Goal: Information Seeking & Learning: Learn about a topic

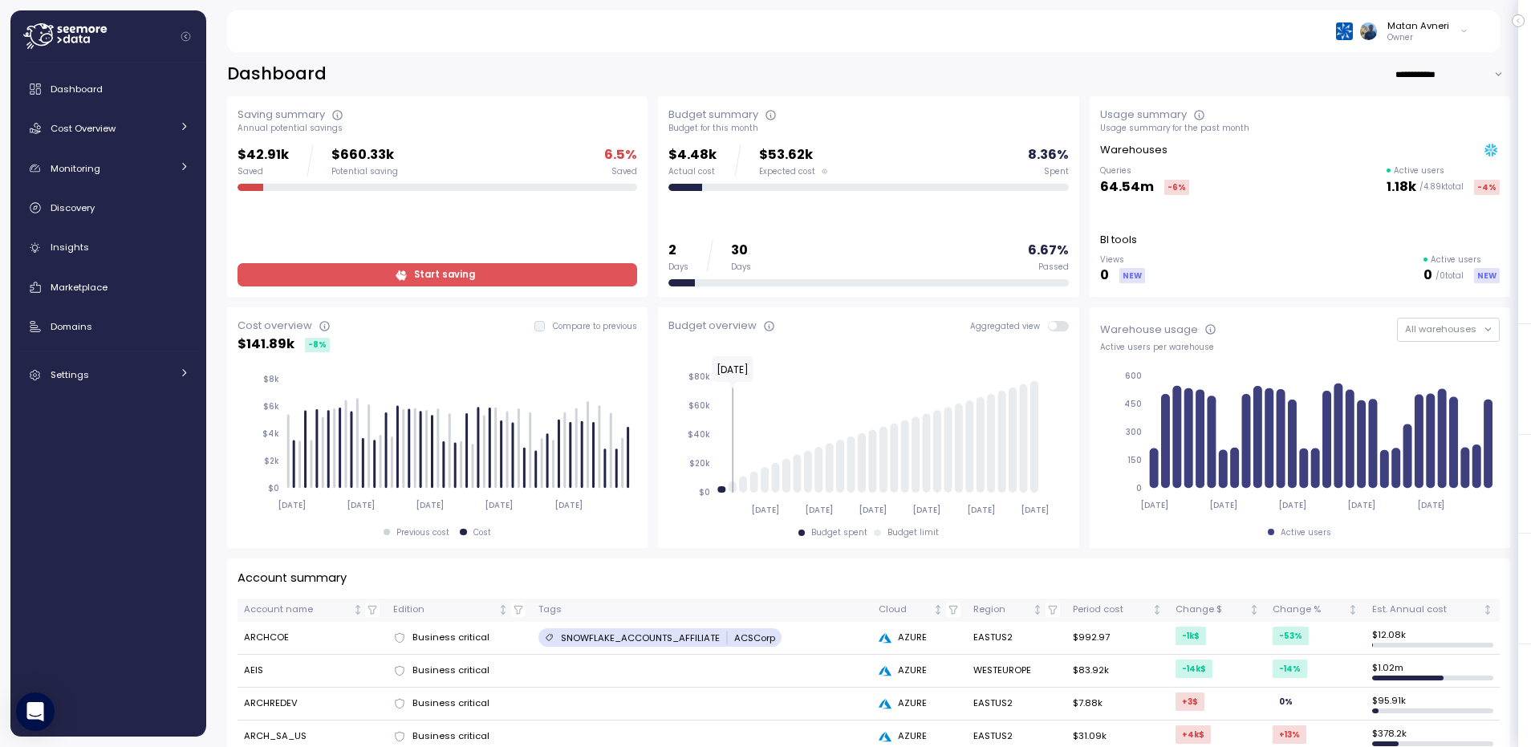
click at [1433, 32] on p "Owner" at bounding box center [1418, 37] width 62 height 11
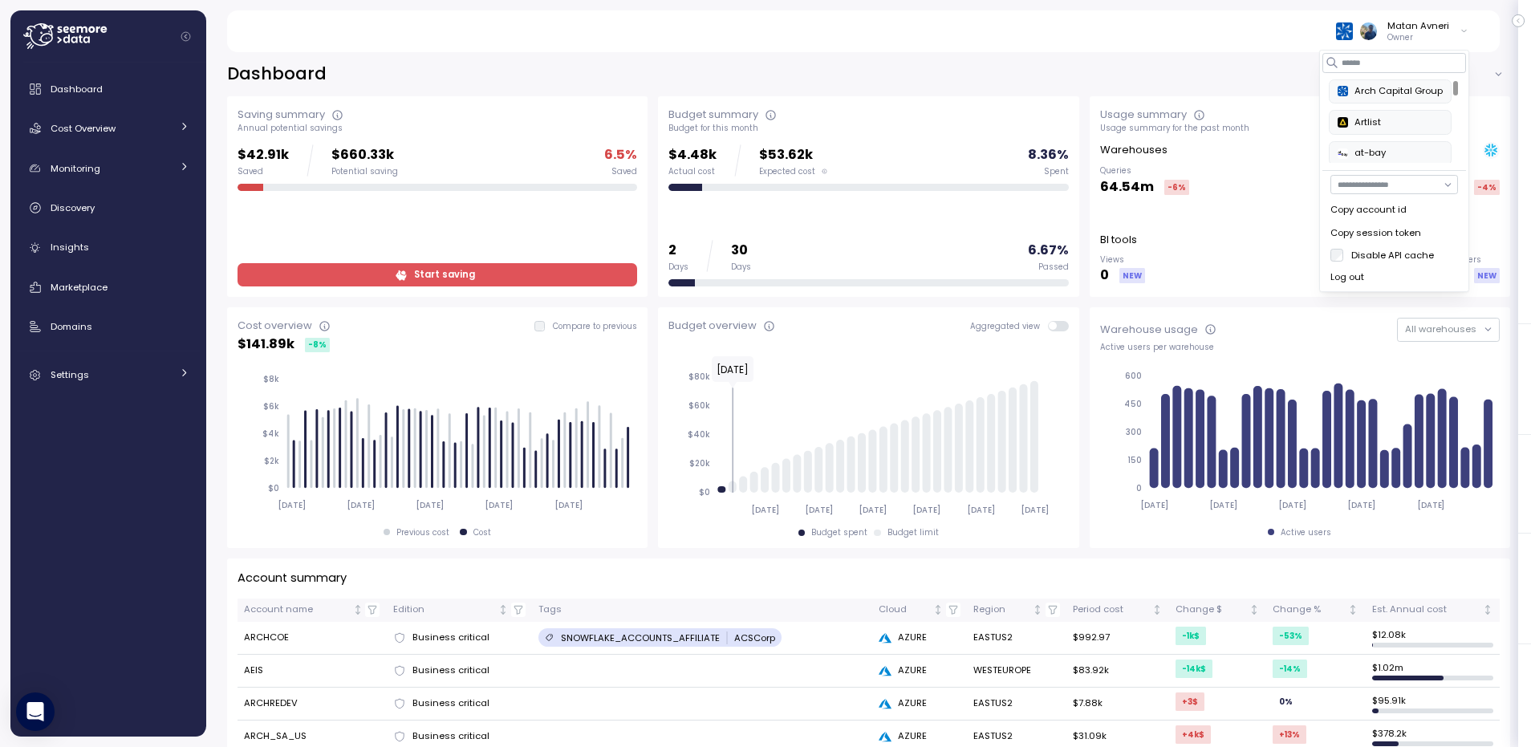
click at [1378, 182] on input "button" at bounding box center [1394, 184] width 128 height 19
click at [1404, 253] on div "[EMAIL_ADDRESS][DOMAIN_NAME]" at bounding box center [1401, 251] width 91 height 26
type input "**********"
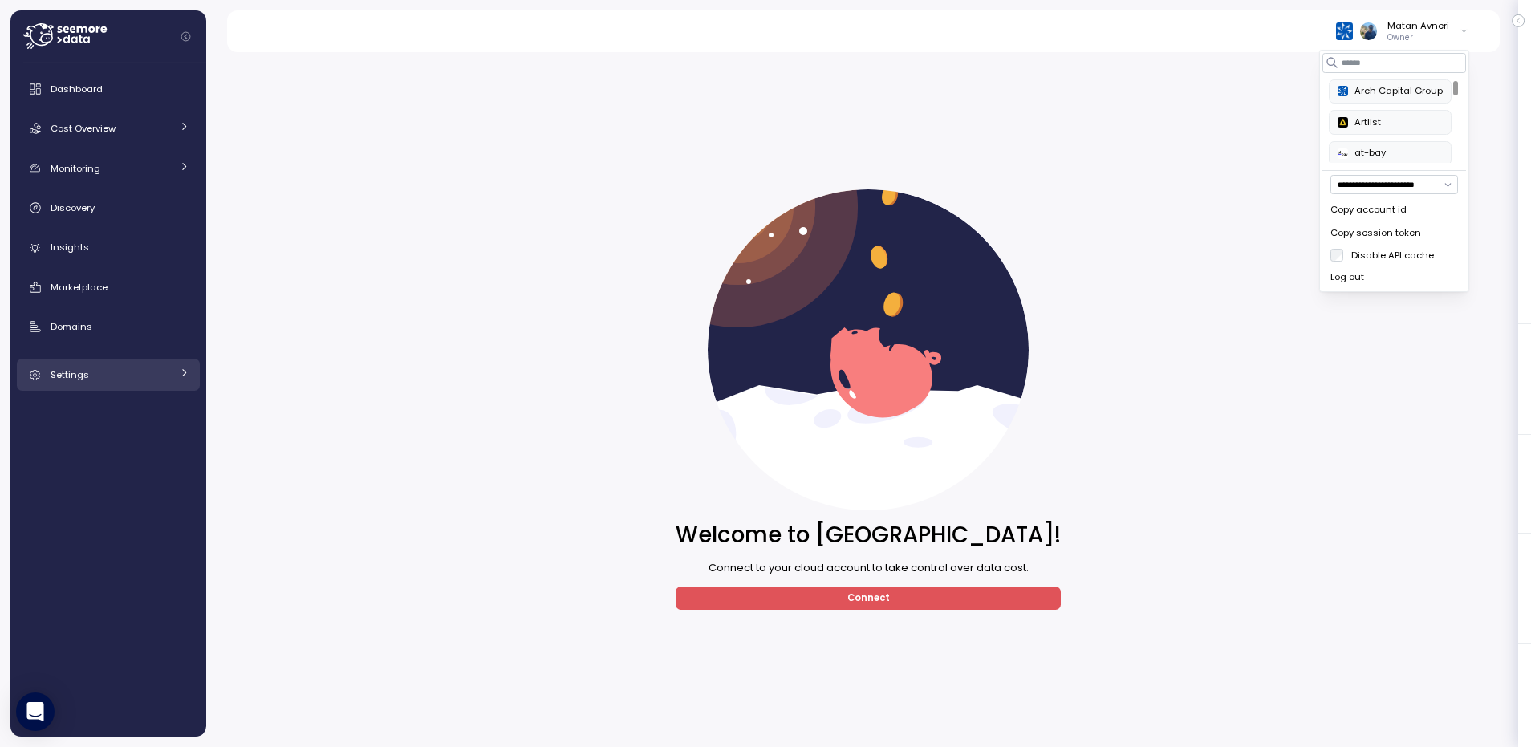
click at [93, 375] on div "Settings" at bounding box center [111, 375] width 120 height 16
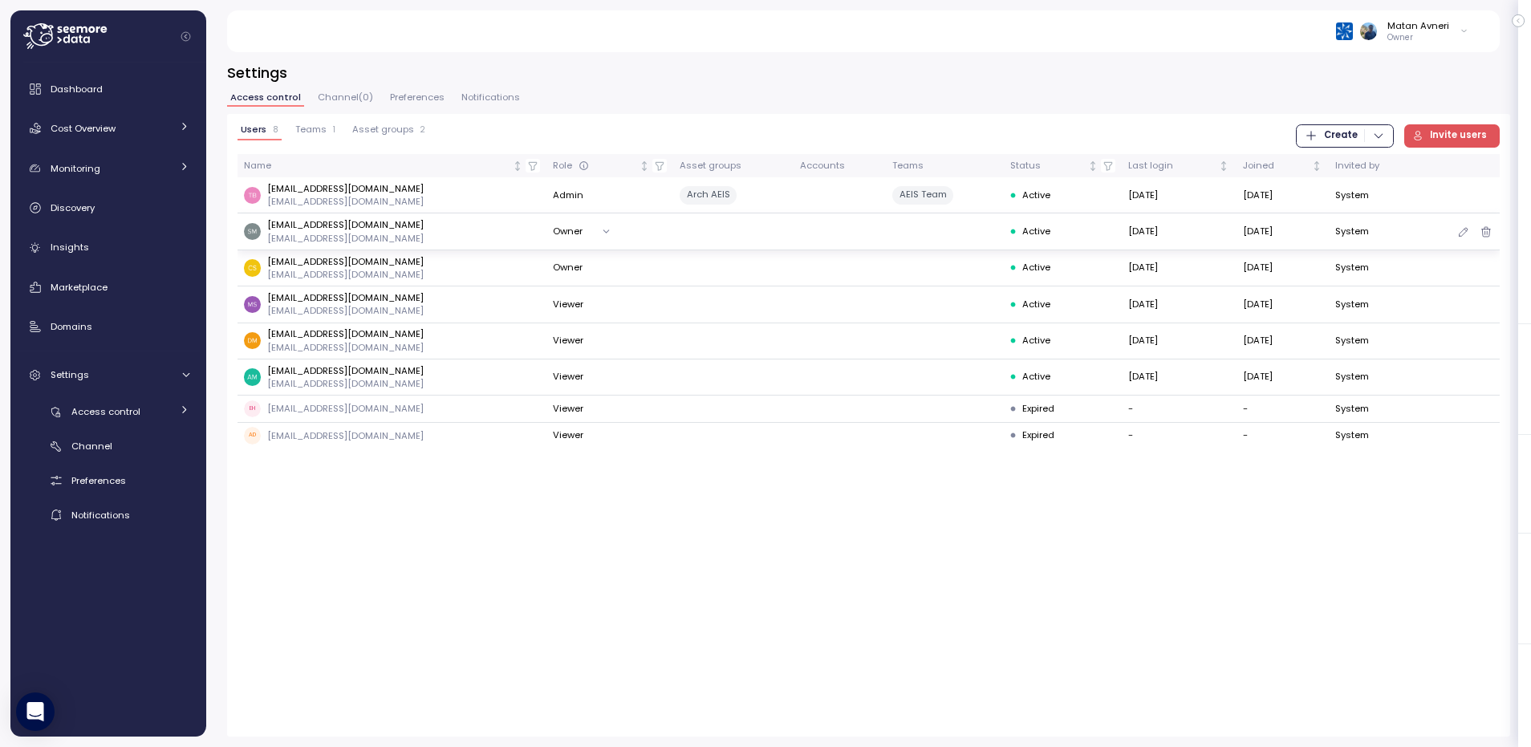
click at [301, 225] on p "[EMAIL_ADDRESS][DOMAIN_NAME]" at bounding box center [345, 224] width 156 height 13
copy p "[EMAIL_ADDRESS][DOMAIN_NAME]"
click at [92, 283] on span "Marketplace" at bounding box center [79, 287] width 57 height 13
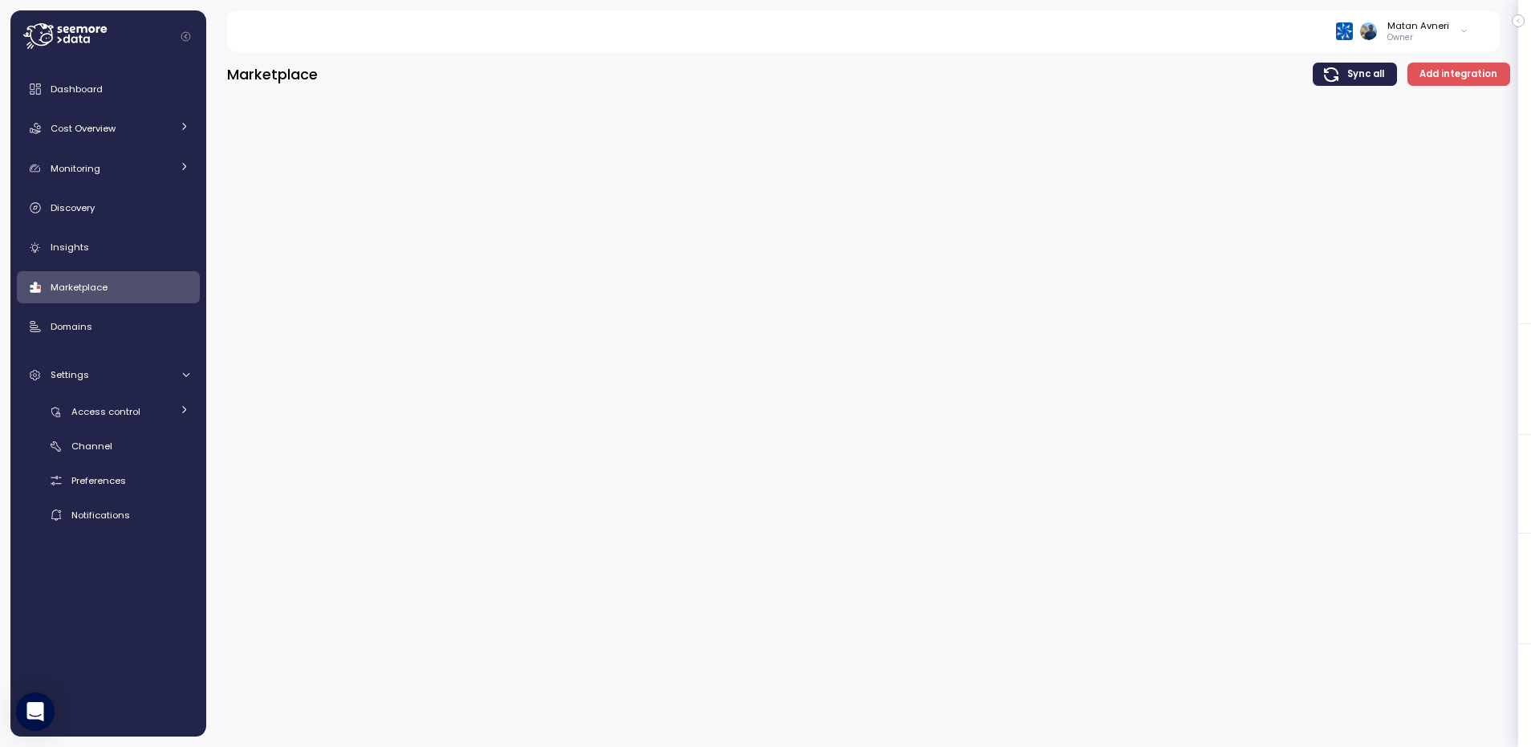
click at [658, 91] on div "Marketplace Sync all Add integration" at bounding box center [868, 81] width 1283 height 37
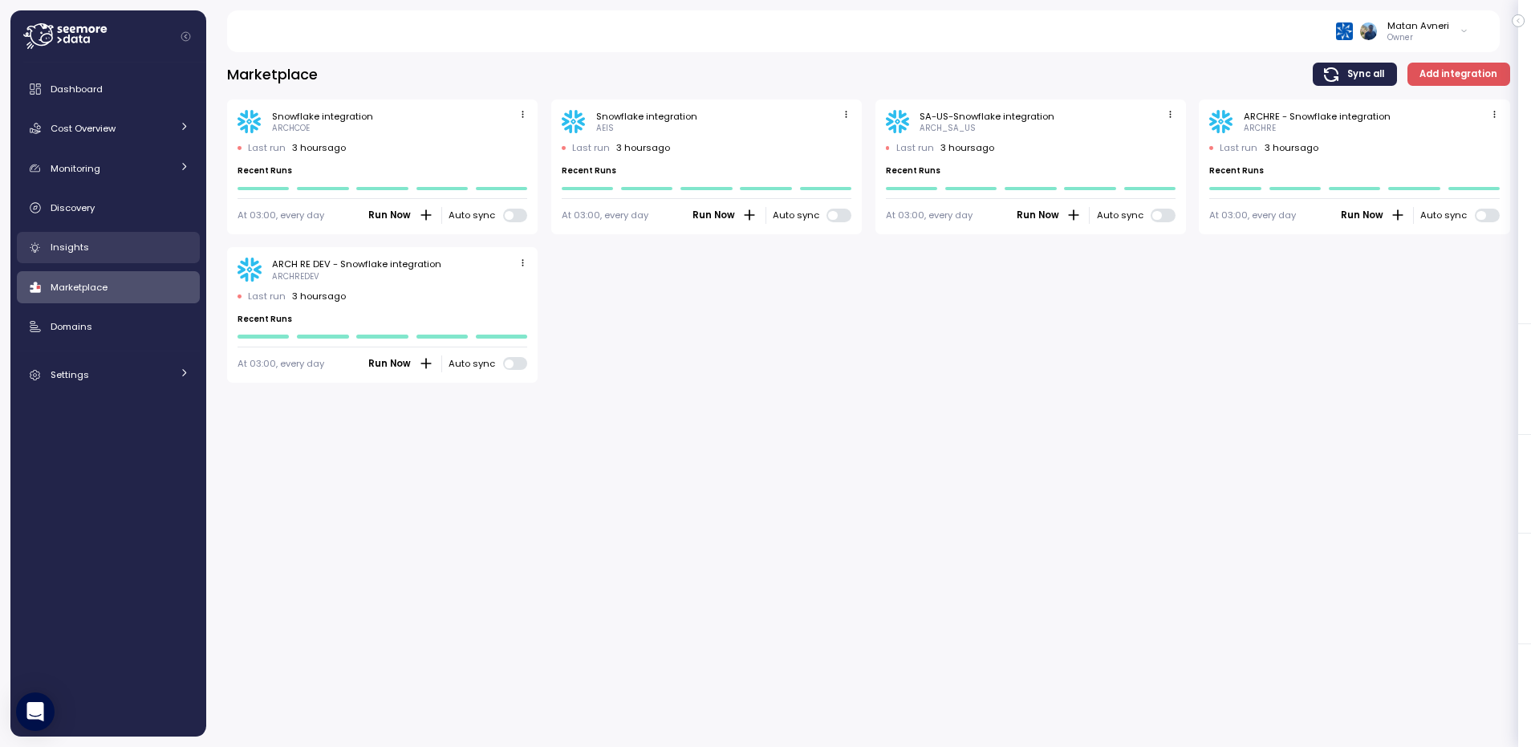
click at [127, 243] on div "Insights" at bounding box center [120, 247] width 139 height 16
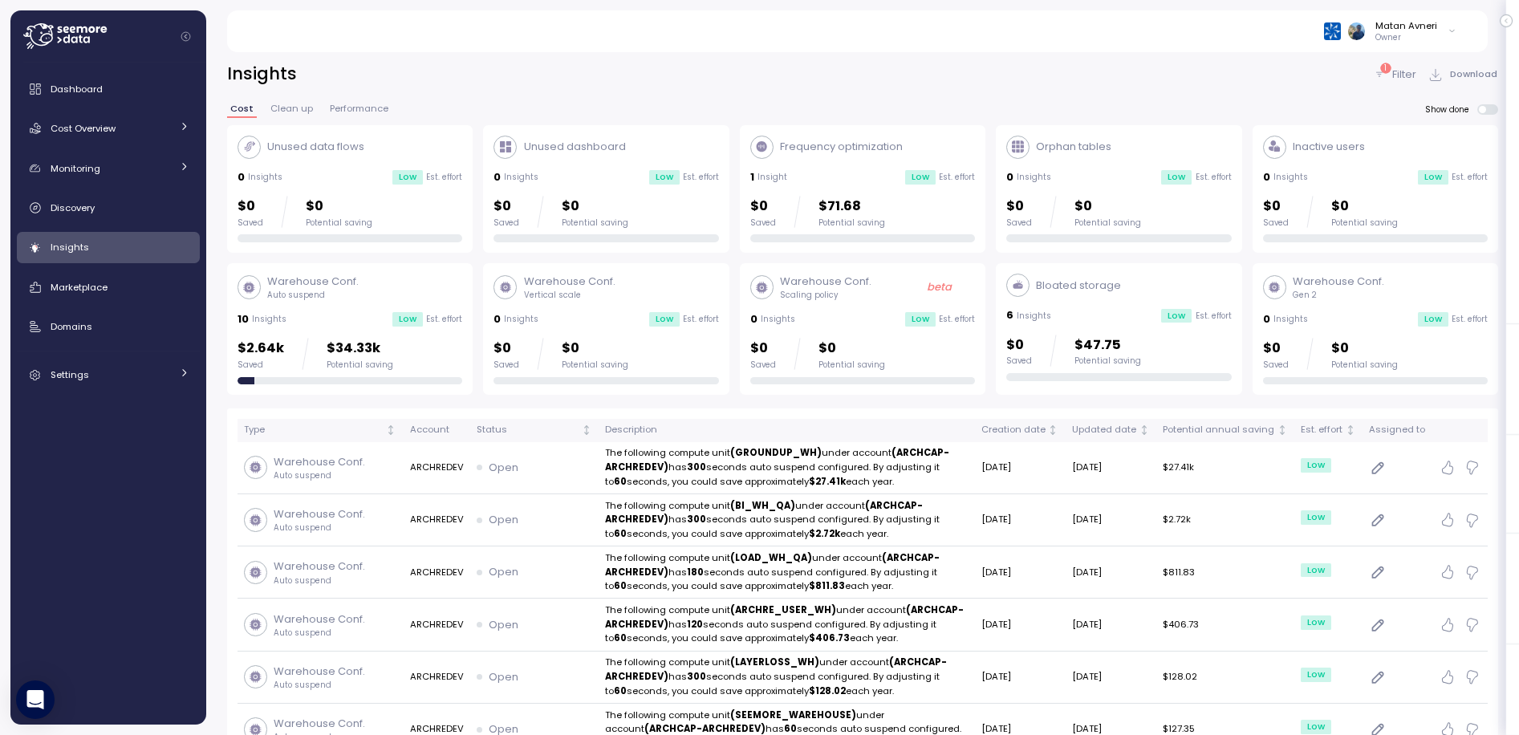
click at [1406, 25] on div "Matan Avneri" at bounding box center [1406, 25] width 62 height 13
click at [1188, 75] on div "Insights 1 Filter Download" at bounding box center [862, 74] width 1271 height 23
click at [1377, 73] on icon at bounding box center [1379, 74] width 13 height 13
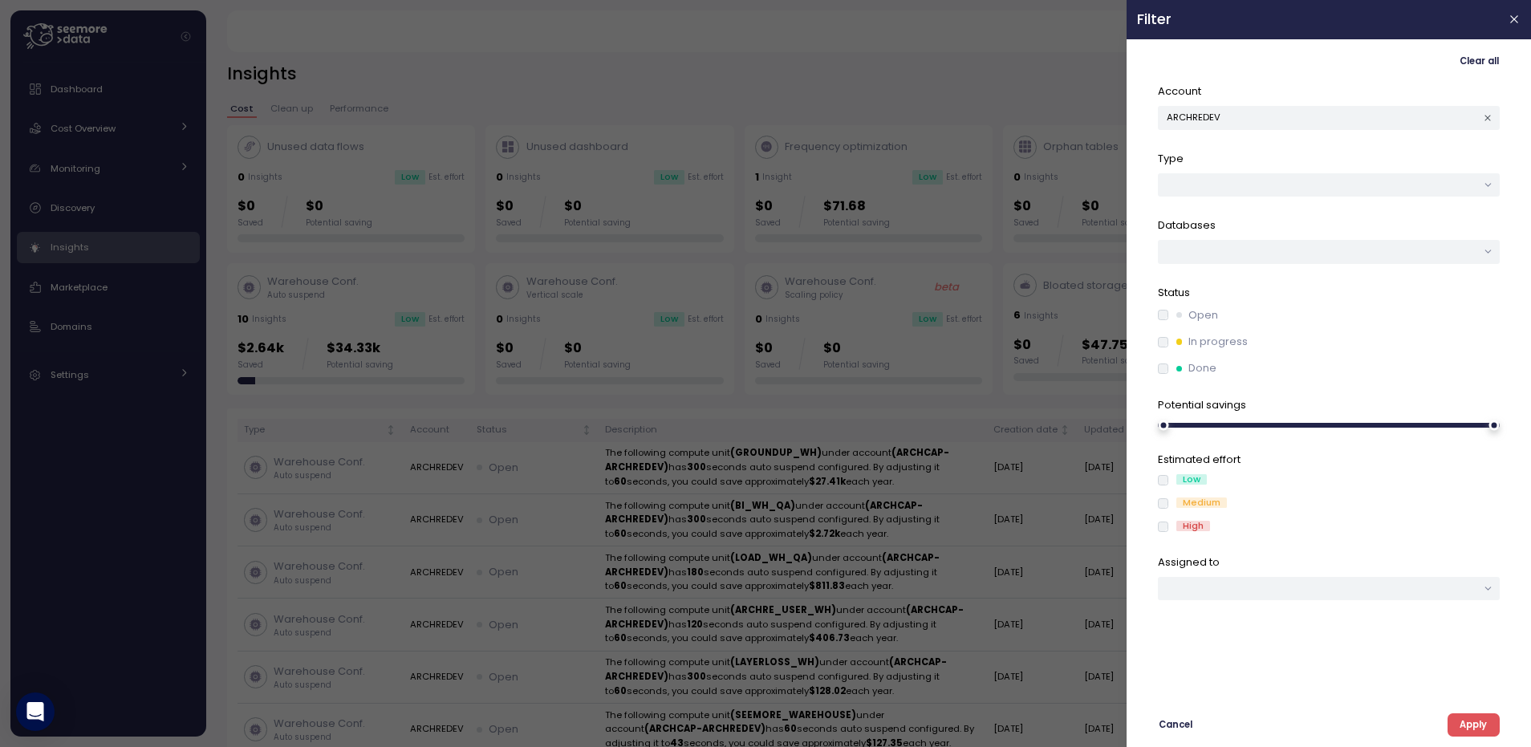
click at [1483, 59] on span "Clear all" at bounding box center [1478, 62] width 39 height 22
click at [1267, 103] on div "Account" at bounding box center [1329, 106] width 342 height 47
click at [1479, 729] on span "Apply" at bounding box center [1472, 725] width 27 height 22
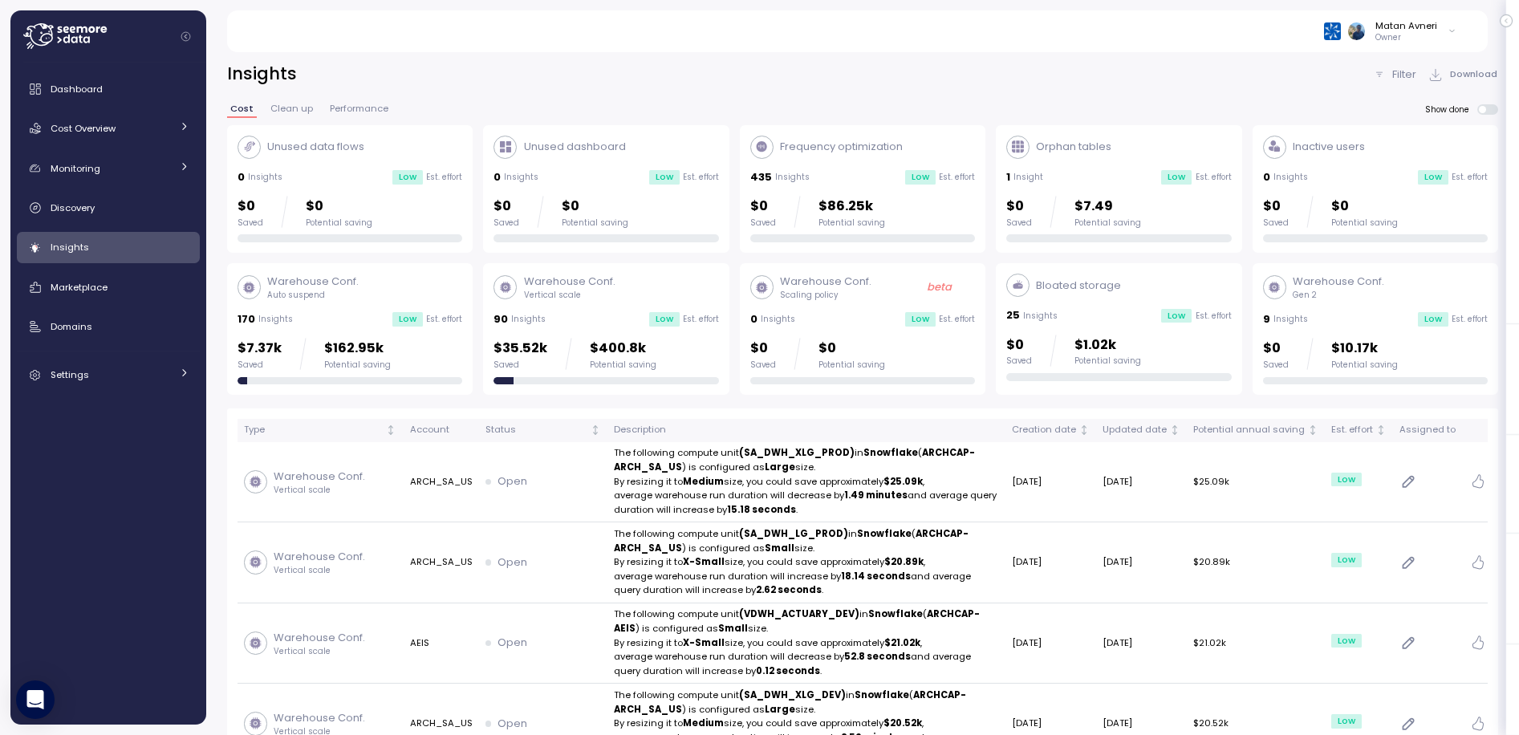
click at [1416, 34] on p "Owner" at bounding box center [1406, 37] width 62 height 11
click at [1361, 187] on input "button" at bounding box center [1382, 184] width 128 height 19
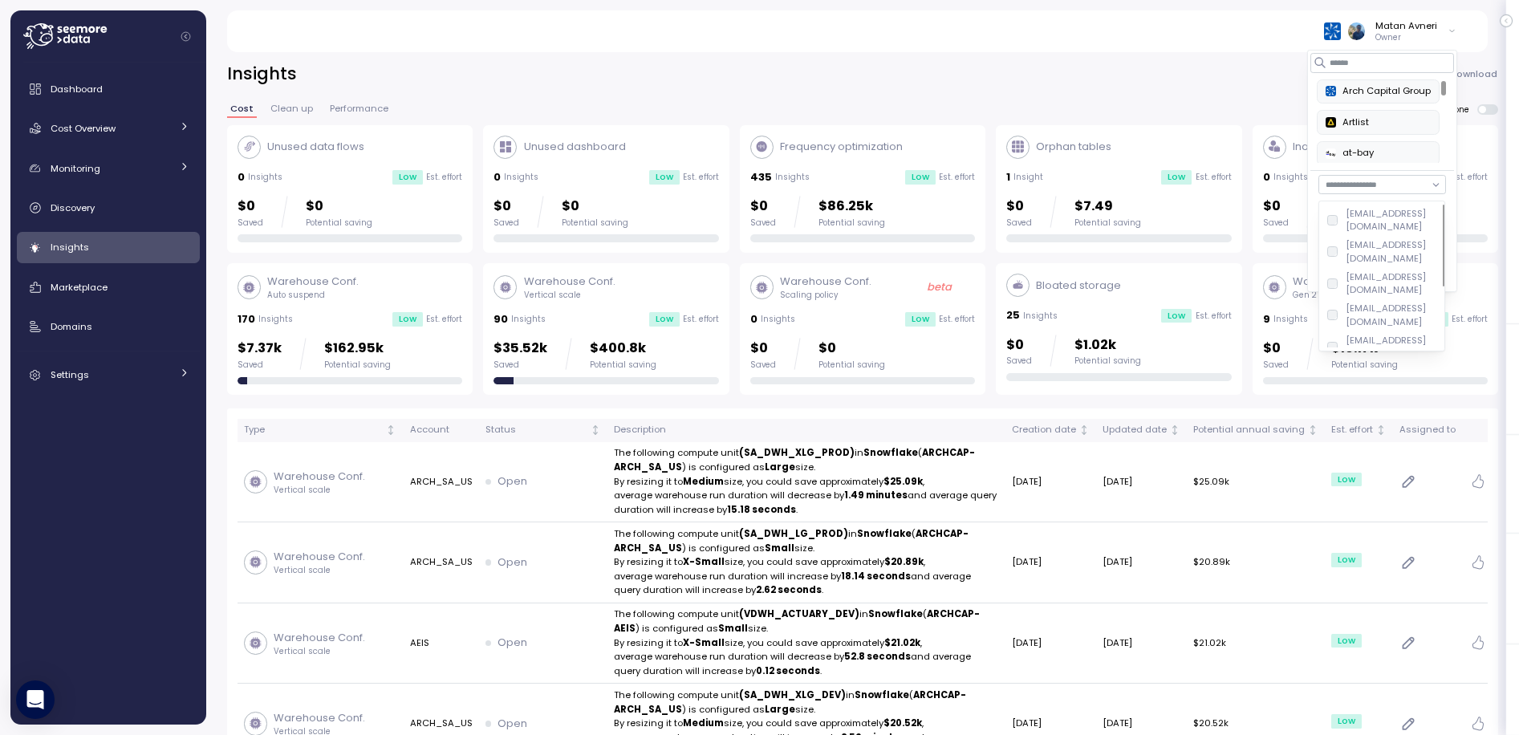
click at [1394, 227] on div "[EMAIL_ADDRESS][DOMAIN_NAME]" at bounding box center [1389, 220] width 91 height 26
type input "**********"
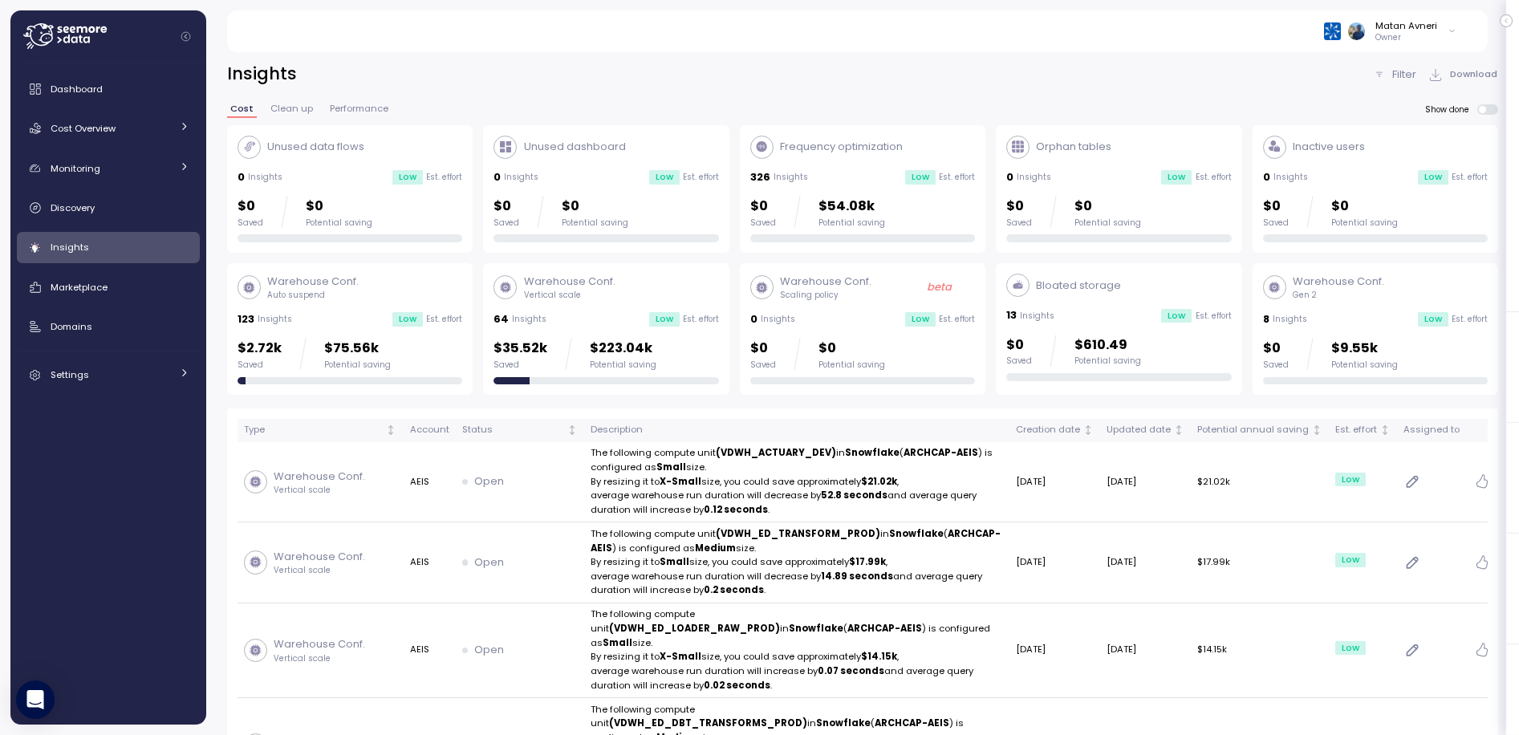
click at [1226, 63] on div "Insights Filter Download" at bounding box center [862, 74] width 1271 height 23
click at [1409, 75] on p "Filter" at bounding box center [1404, 75] width 24 height 16
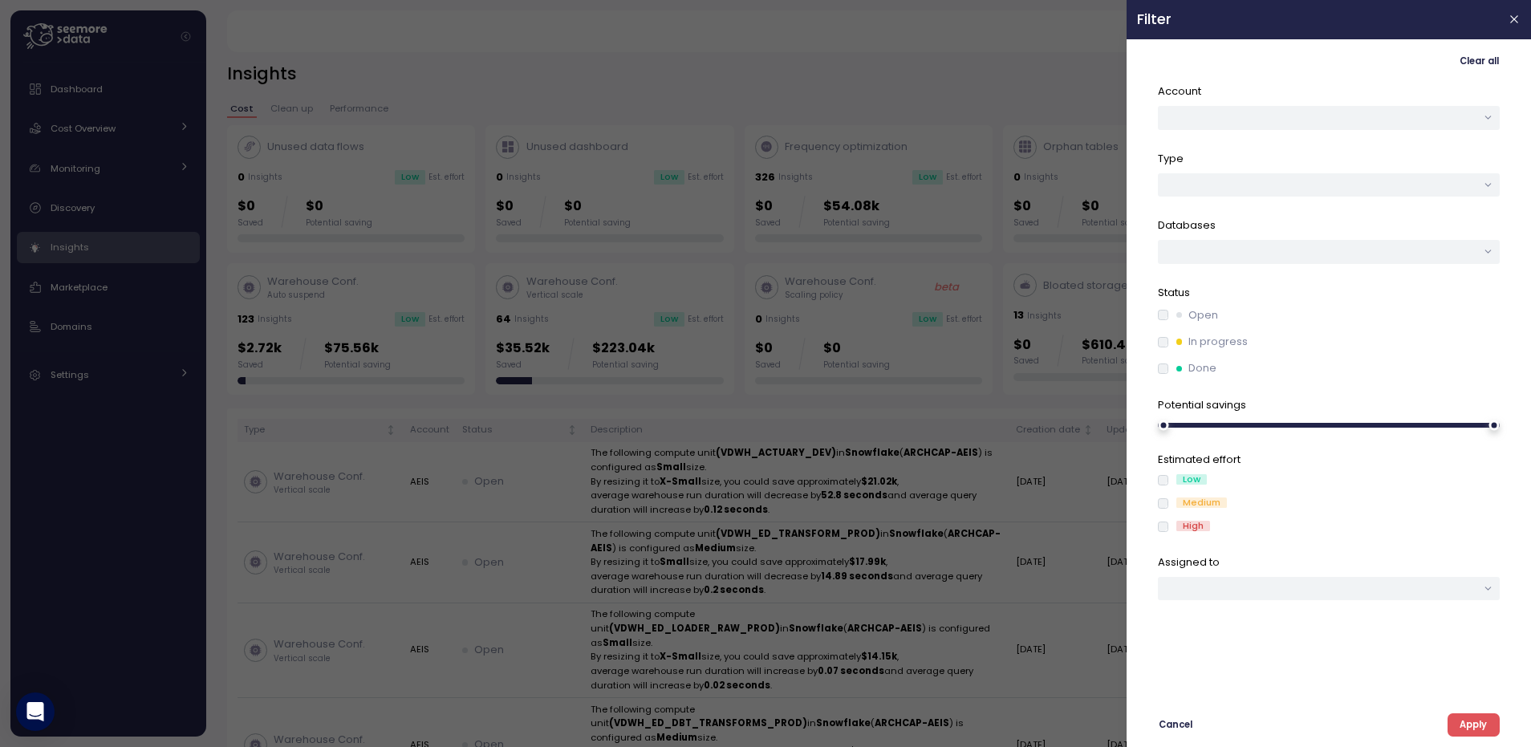
click at [1255, 103] on div "Account" at bounding box center [1329, 106] width 342 height 47
click at [1242, 115] on button "button" at bounding box center [1329, 117] width 342 height 23
click at [1332, 159] on div "AEIS" at bounding box center [1329, 150] width 51 height 21
click at [1251, 117] on button "AEIS" at bounding box center [1329, 117] width 342 height 23
click at [1326, 152] on div "AEIS" at bounding box center [1329, 150] width 38 height 13
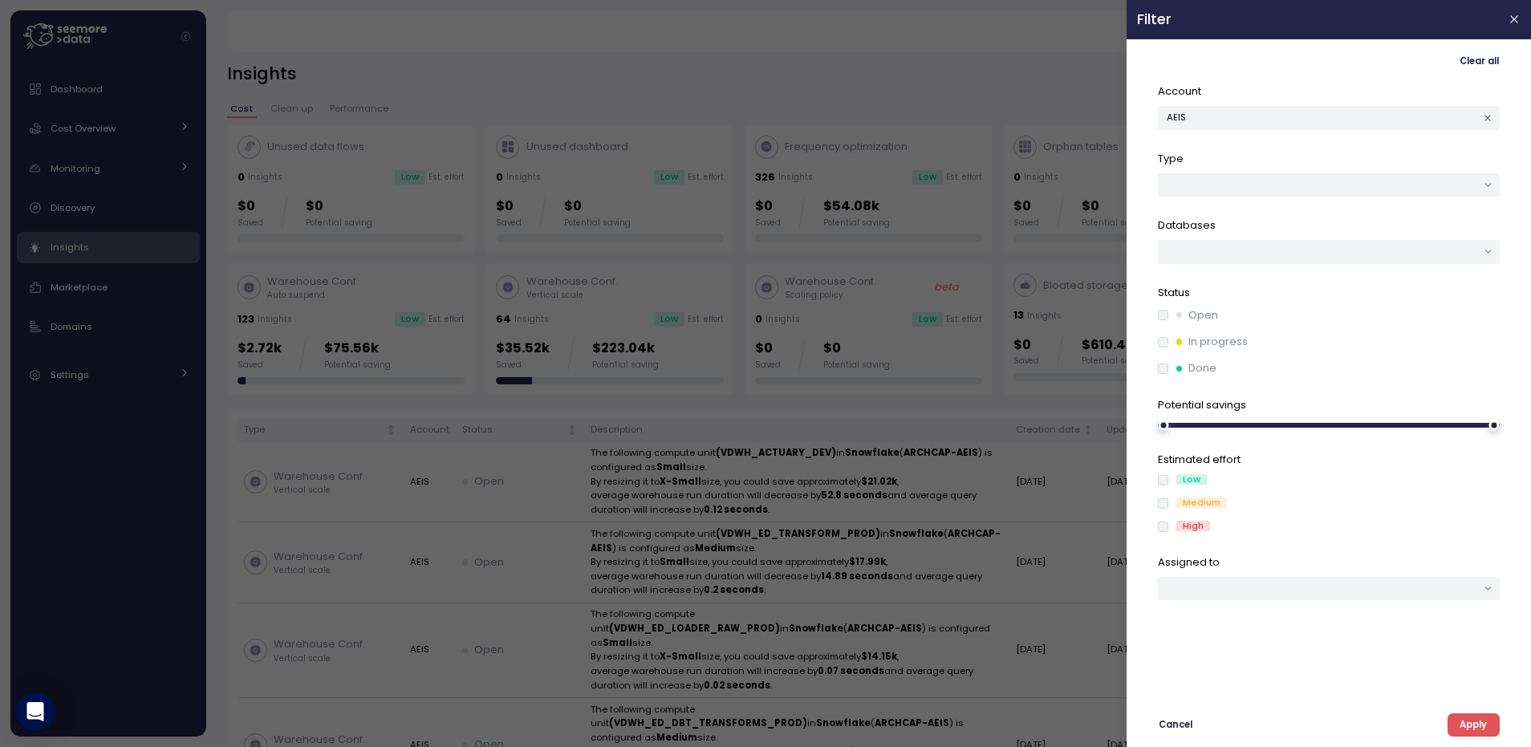
click at [1308, 95] on p "Account" at bounding box center [1329, 91] width 342 height 16
click at [1481, 61] on span "Clear all" at bounding box center [1478, 62] width 39 height 22
click at [1486, 720] on span "Apply" at bounding box center [1472, 725] width 27 height 22
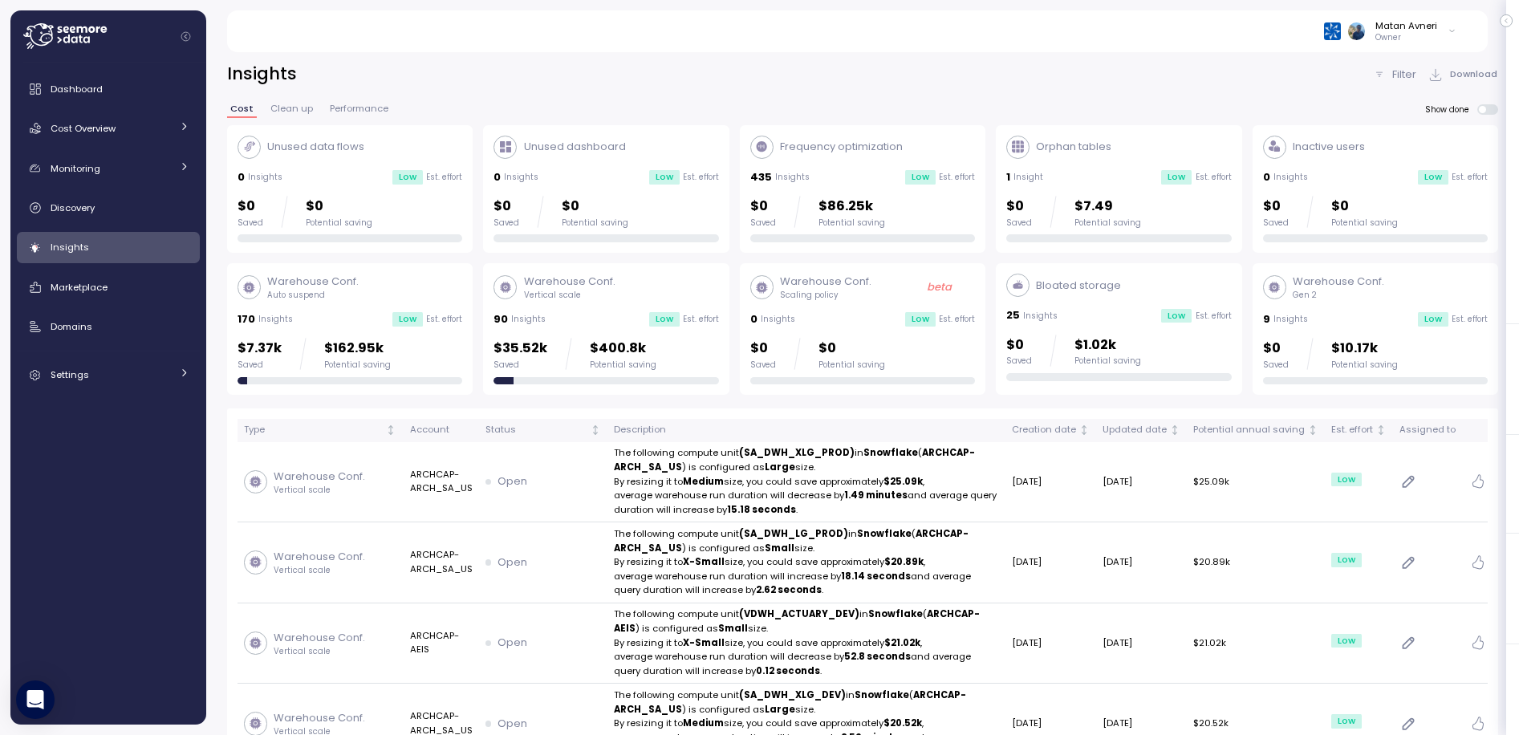
click at [1403, 75] on p "Filter" at bounding box center [1404, 75] width 24 height 16
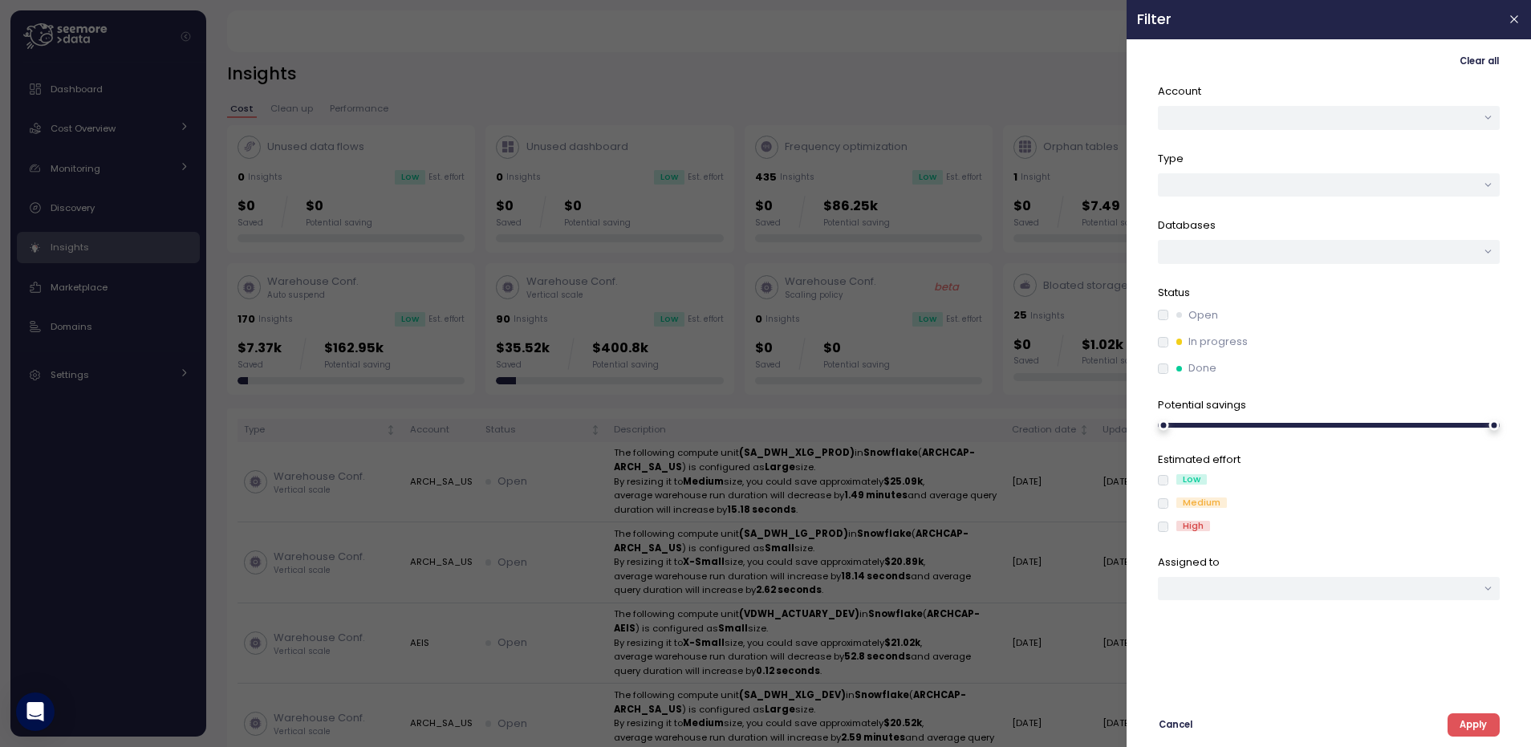
click at [820, 119] on div at bounding box center [765, 373] width 1531 height 747
